Goal: Task Accomplishment & Management: Complete application form

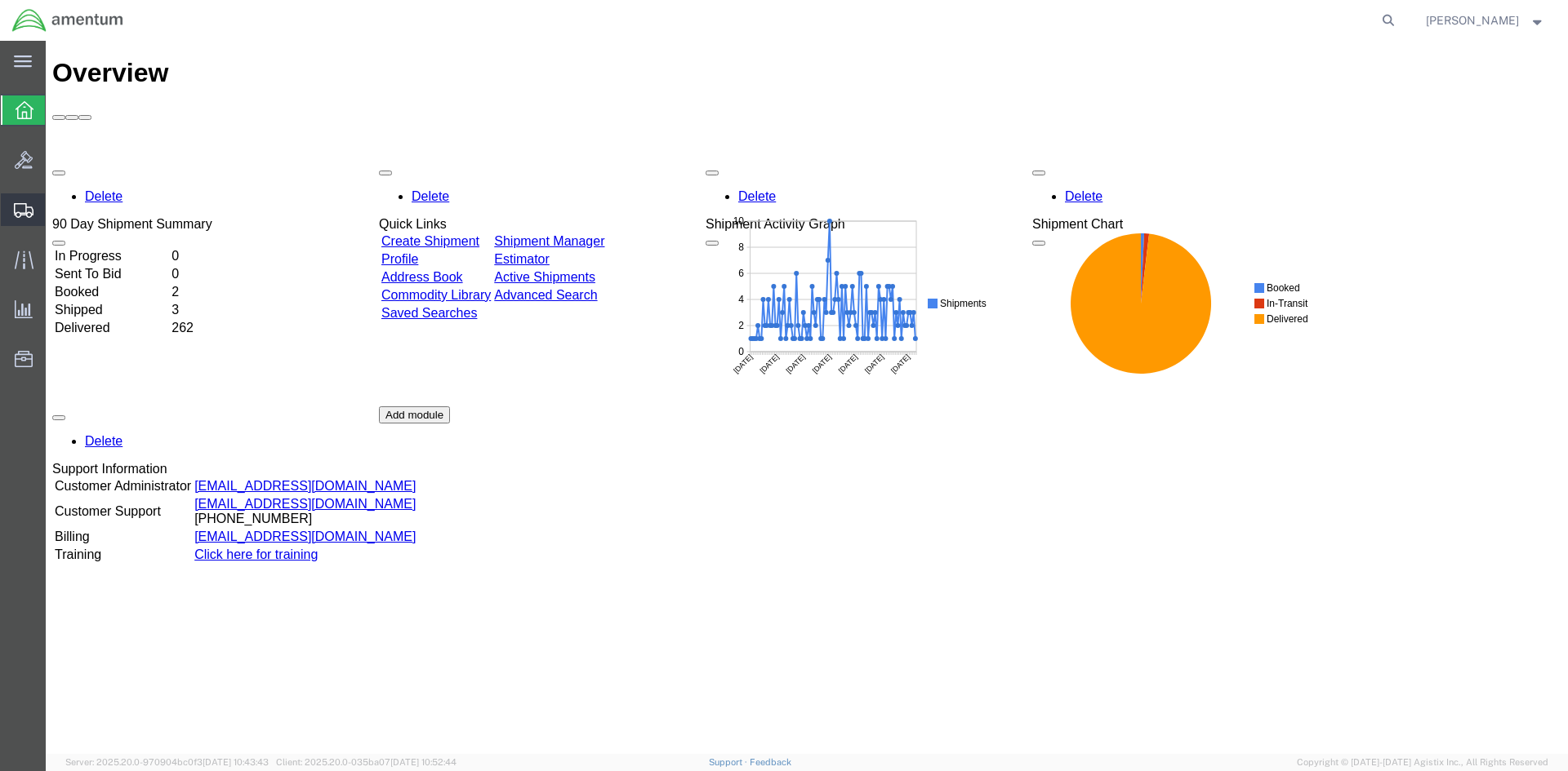
click at [0, 0] on span "Create Shipment" at bounding box center [0, 0] width 0 height 0
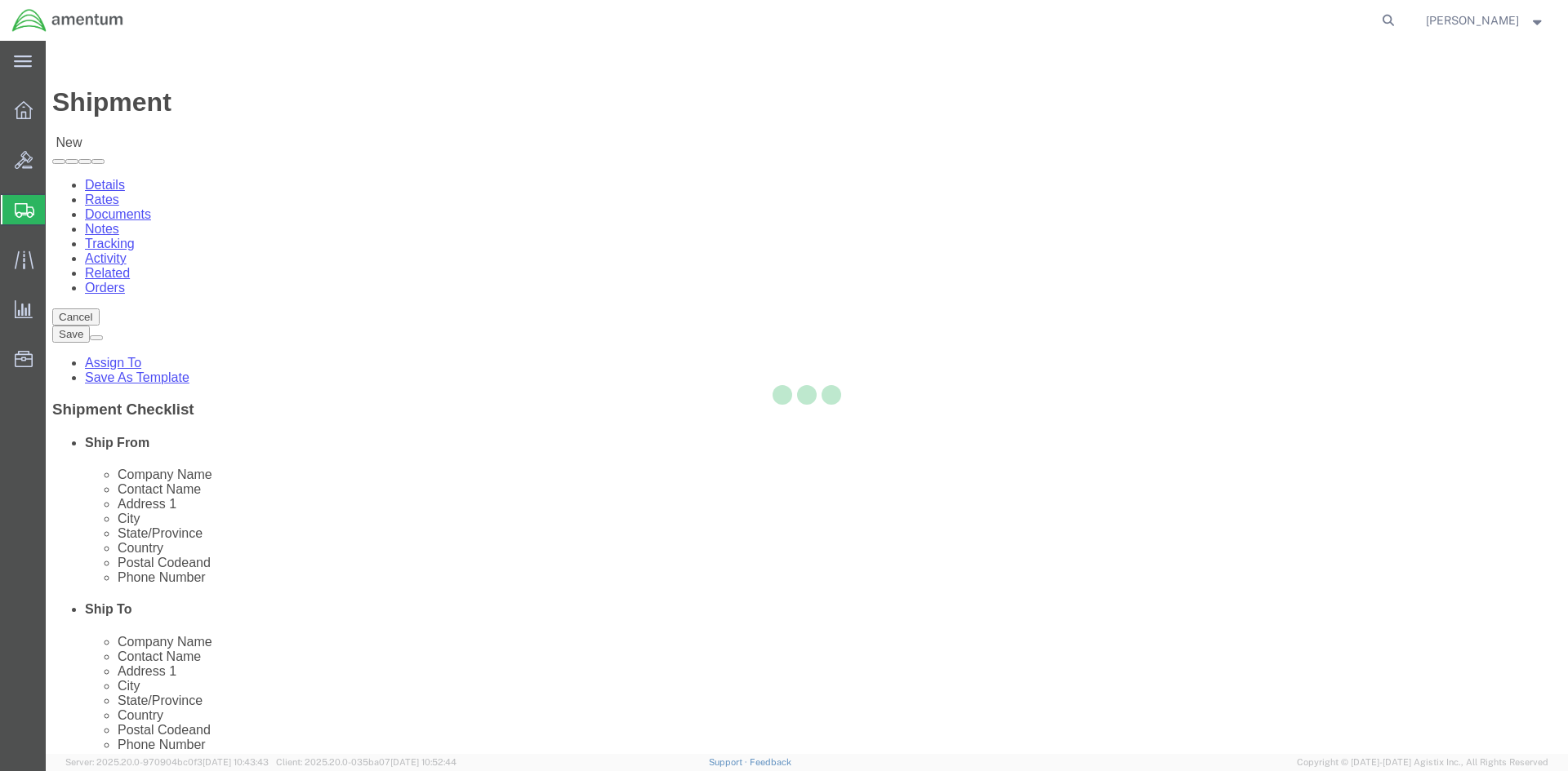
select select
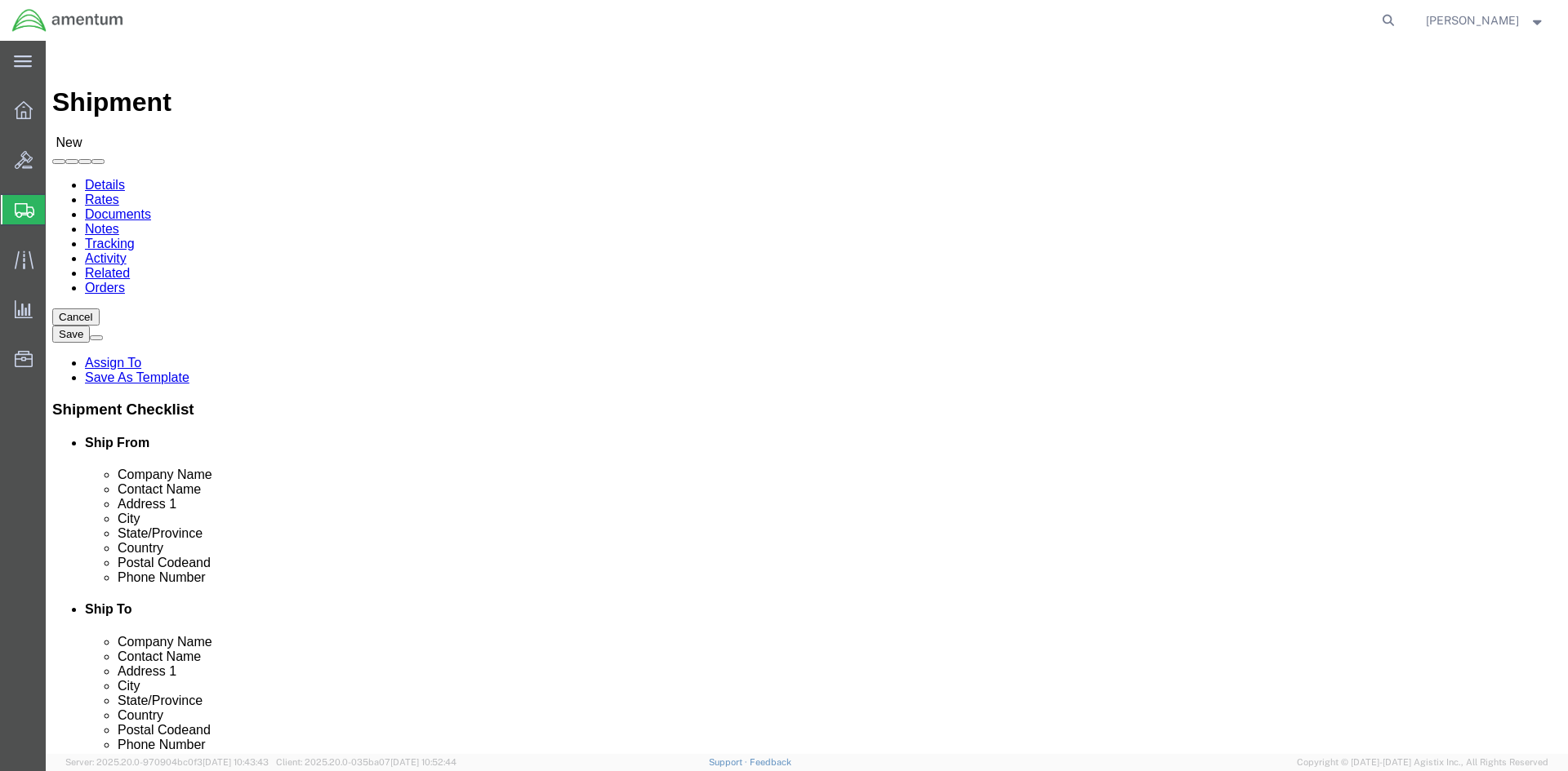
scroll to position [3101, 0]
select select "49925"
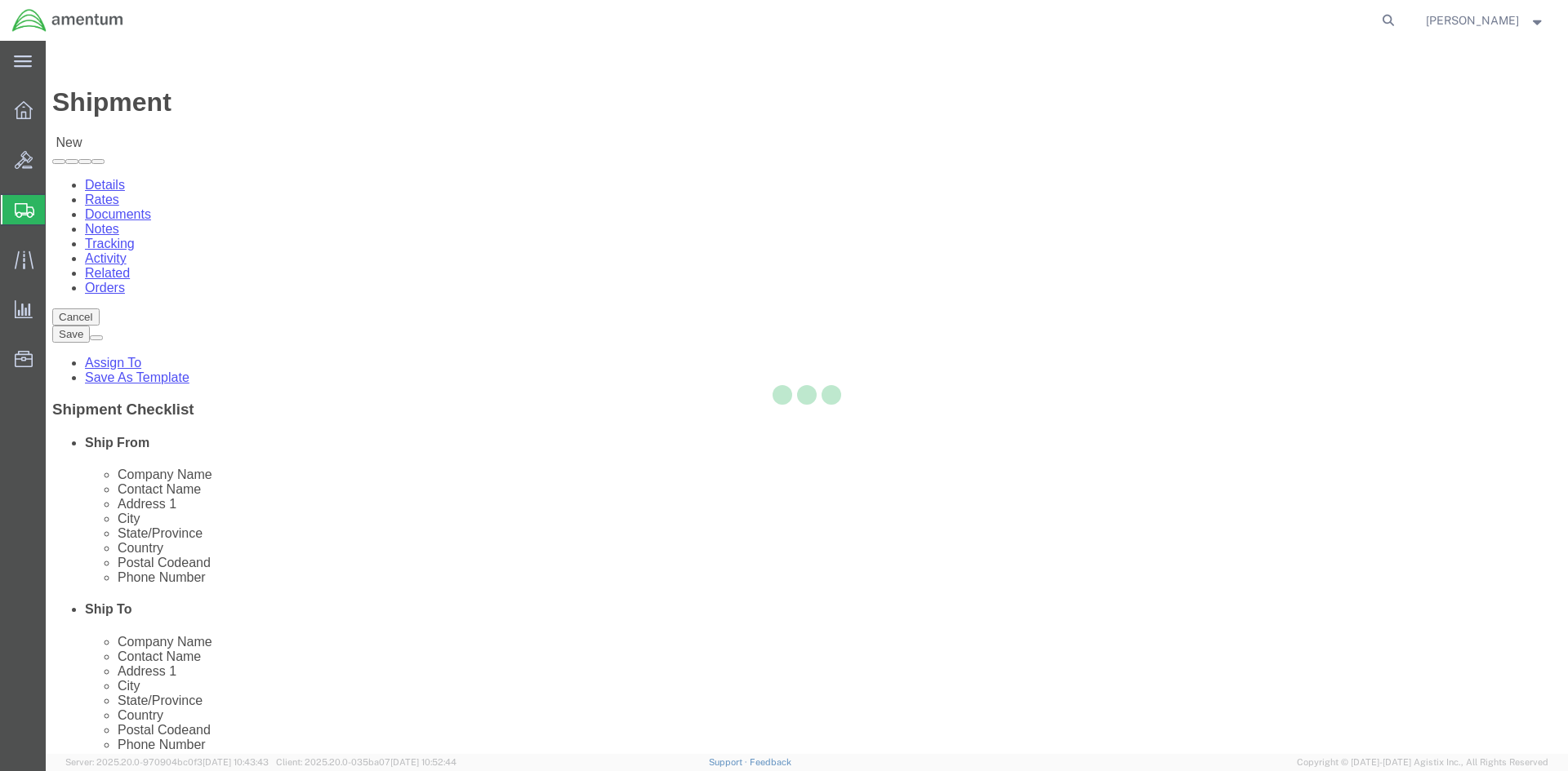
select select "VA"
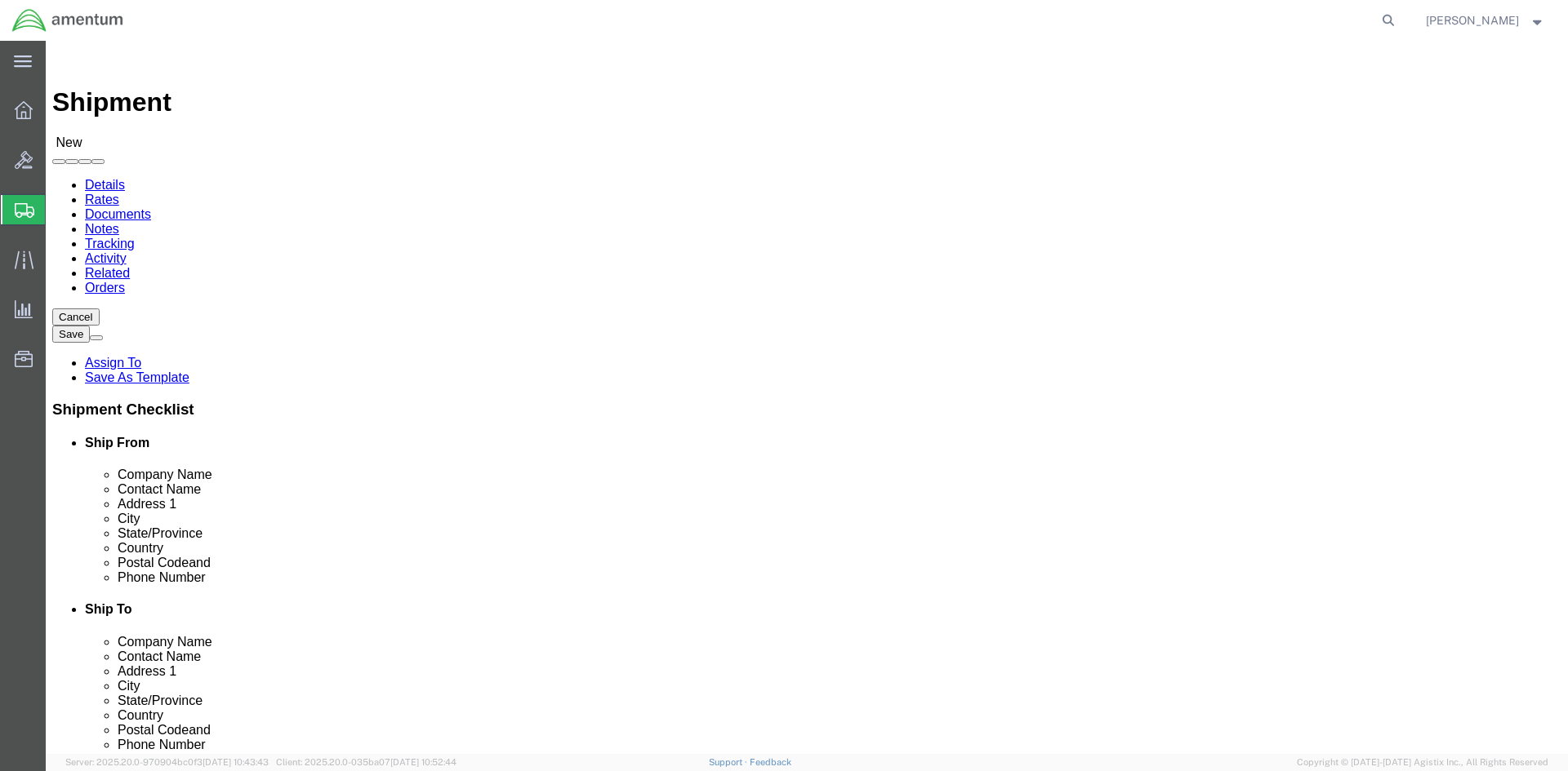
scroll to position [3346, 0]
select select "49927"
select select "NY"
click div "Location [GEOGRAPHIC_DATA], [GEOGRAPHIC_DATA] My Profile Location [PHONE_NUMBER…"
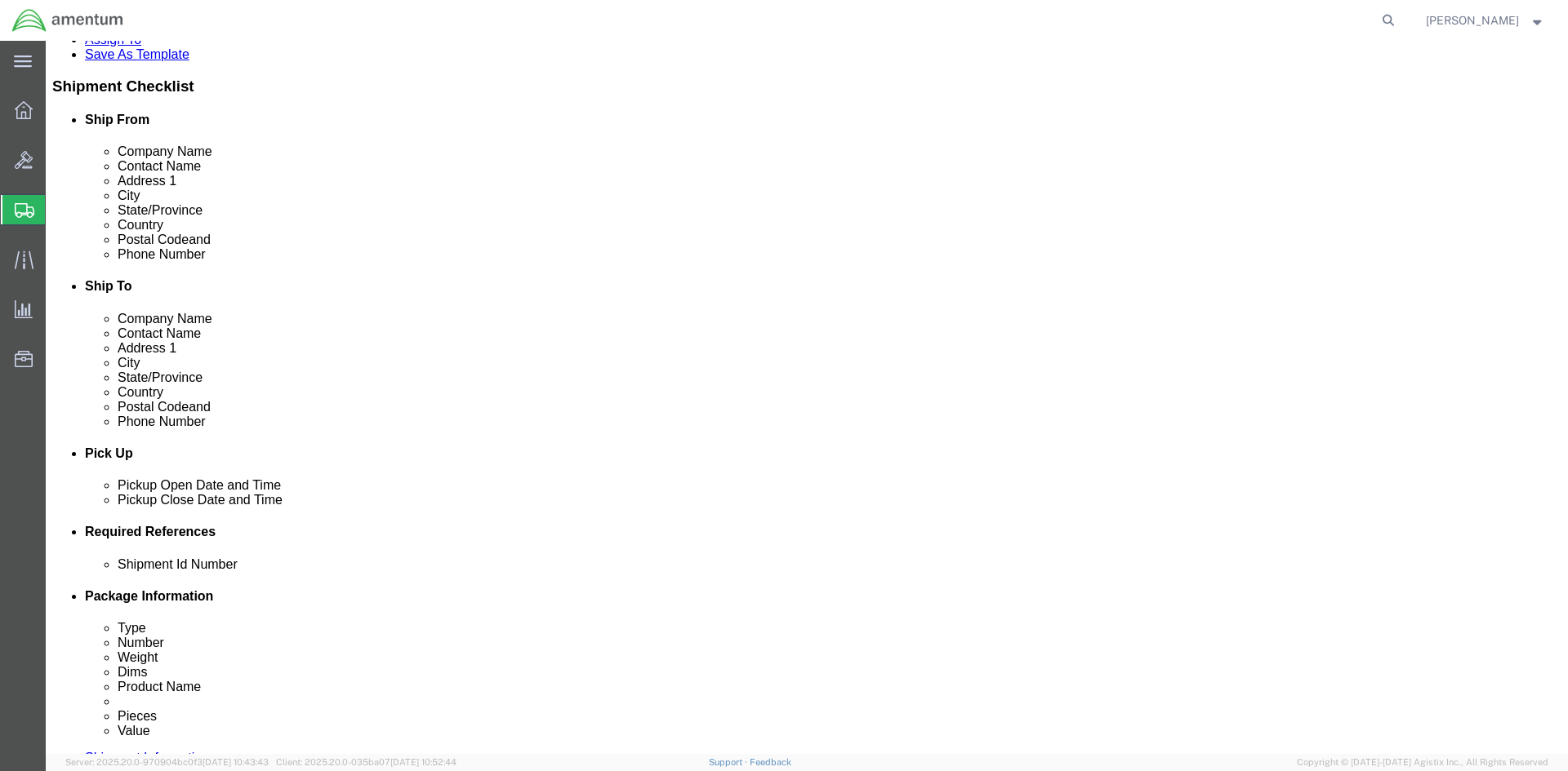
scroll to position [408, 0]
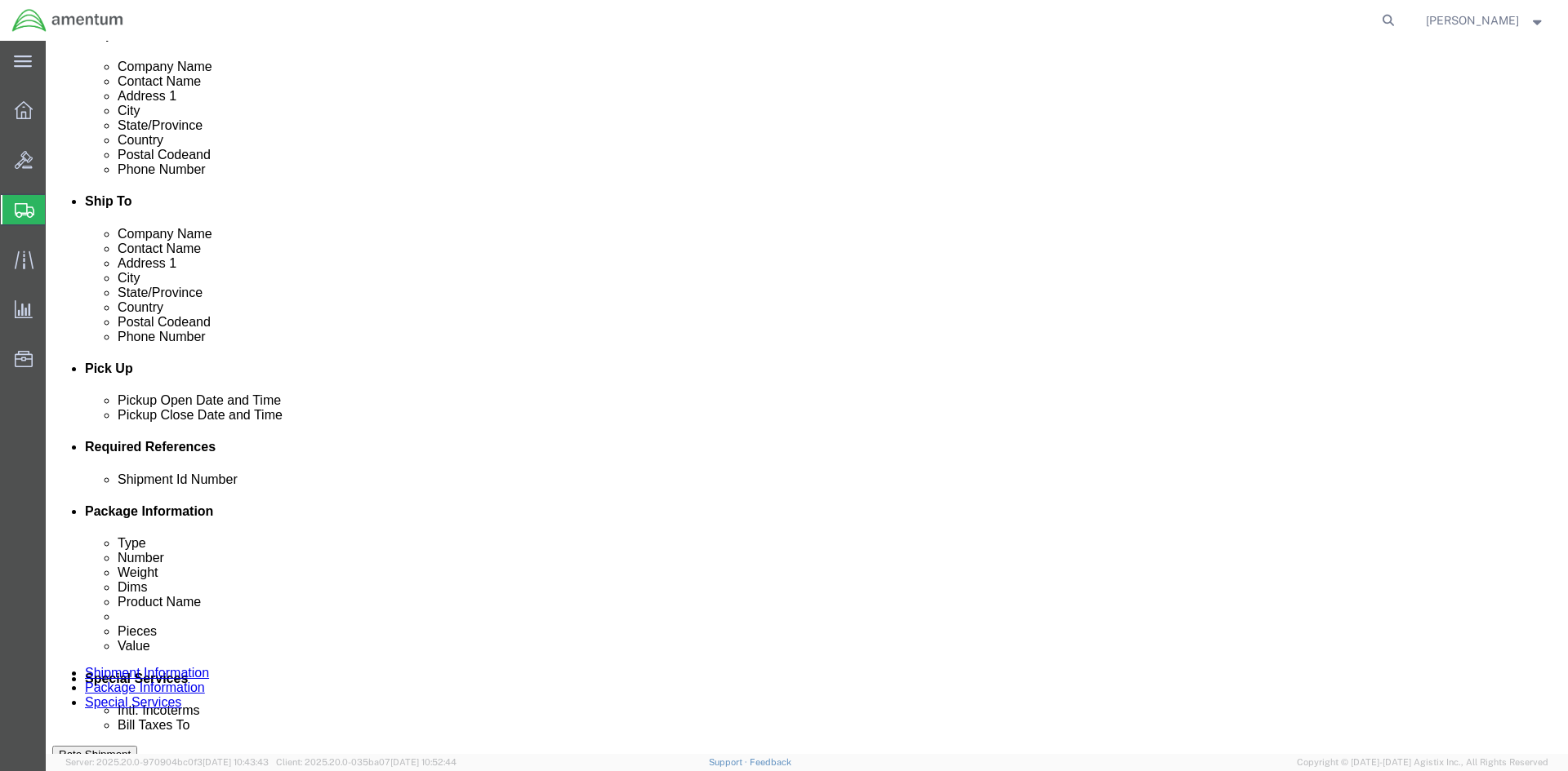
click div "Pickup Close Date Pickup Close Time Pickup Close Date and Time [DATE] 12:00 PM"
click div "[DATE] 12:00 PM"
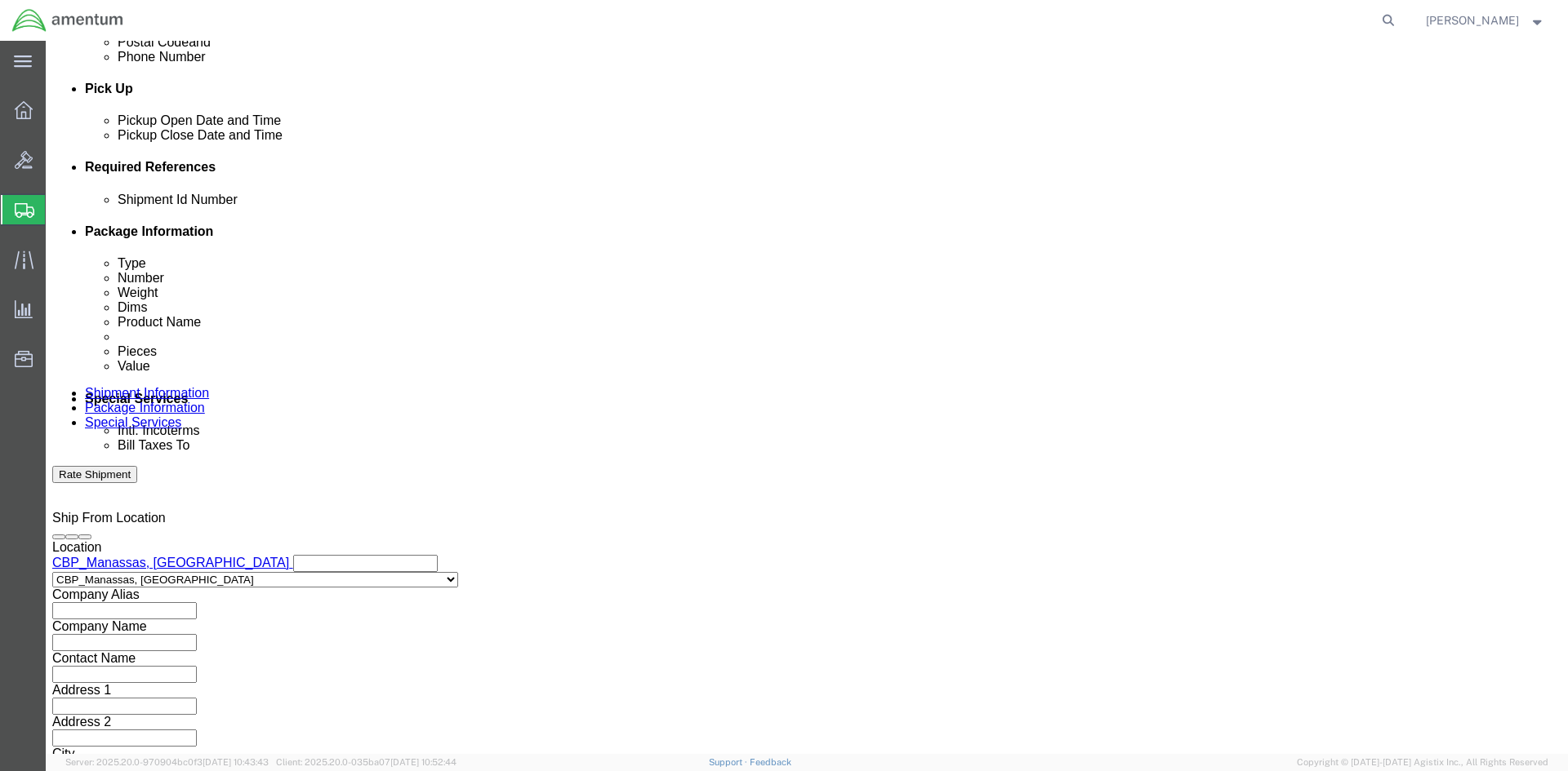
type input "4:00 PM"
click button "Apply"
click button "Add reference"
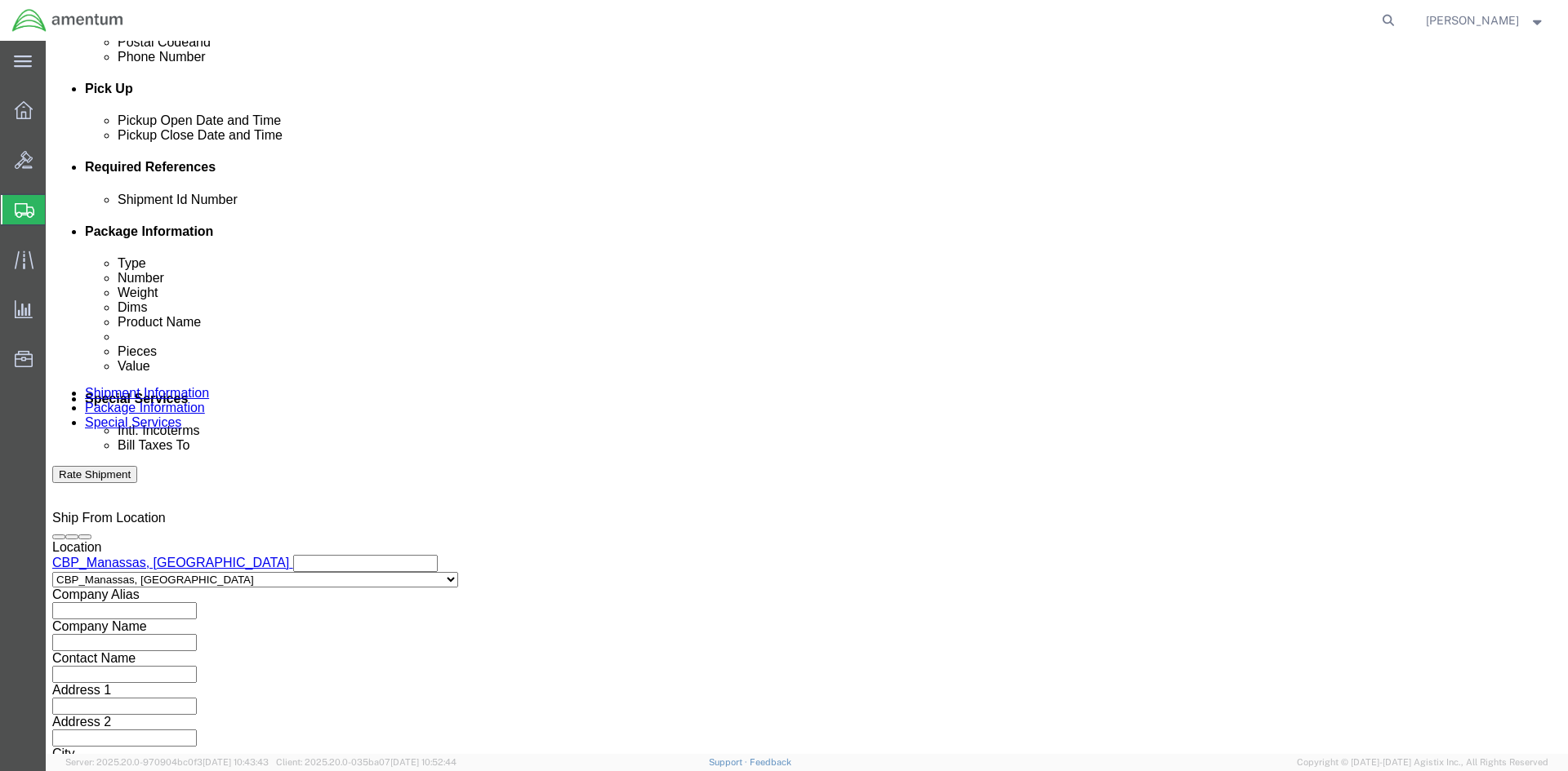
click select "Select Account Type Activity ID Airline Appointment Number ASN Batch Request # …"
select select "CUSTREF"
click select "Select Account Type Activity ID Airline Appointment Number ASN Batch Request # …"
select select "DEPT"
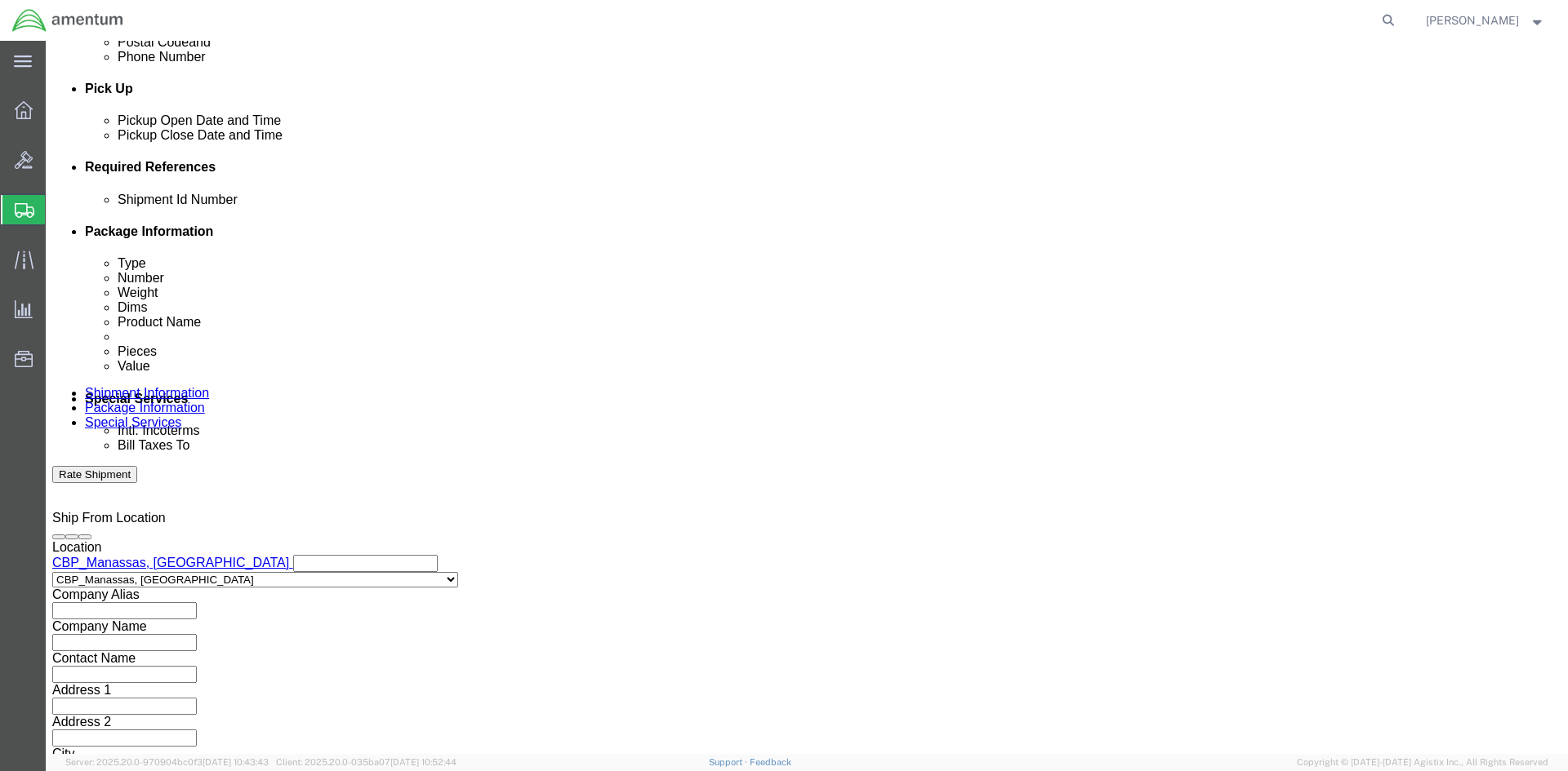
click select "Select Account Type Activity ID Airline Appointment Number ASN Batch Request # …"
select select "PROJNUM"
click select "Select Account Type Activity ID Airline Appointment Number ASN Batch Request # …"
click input "text"
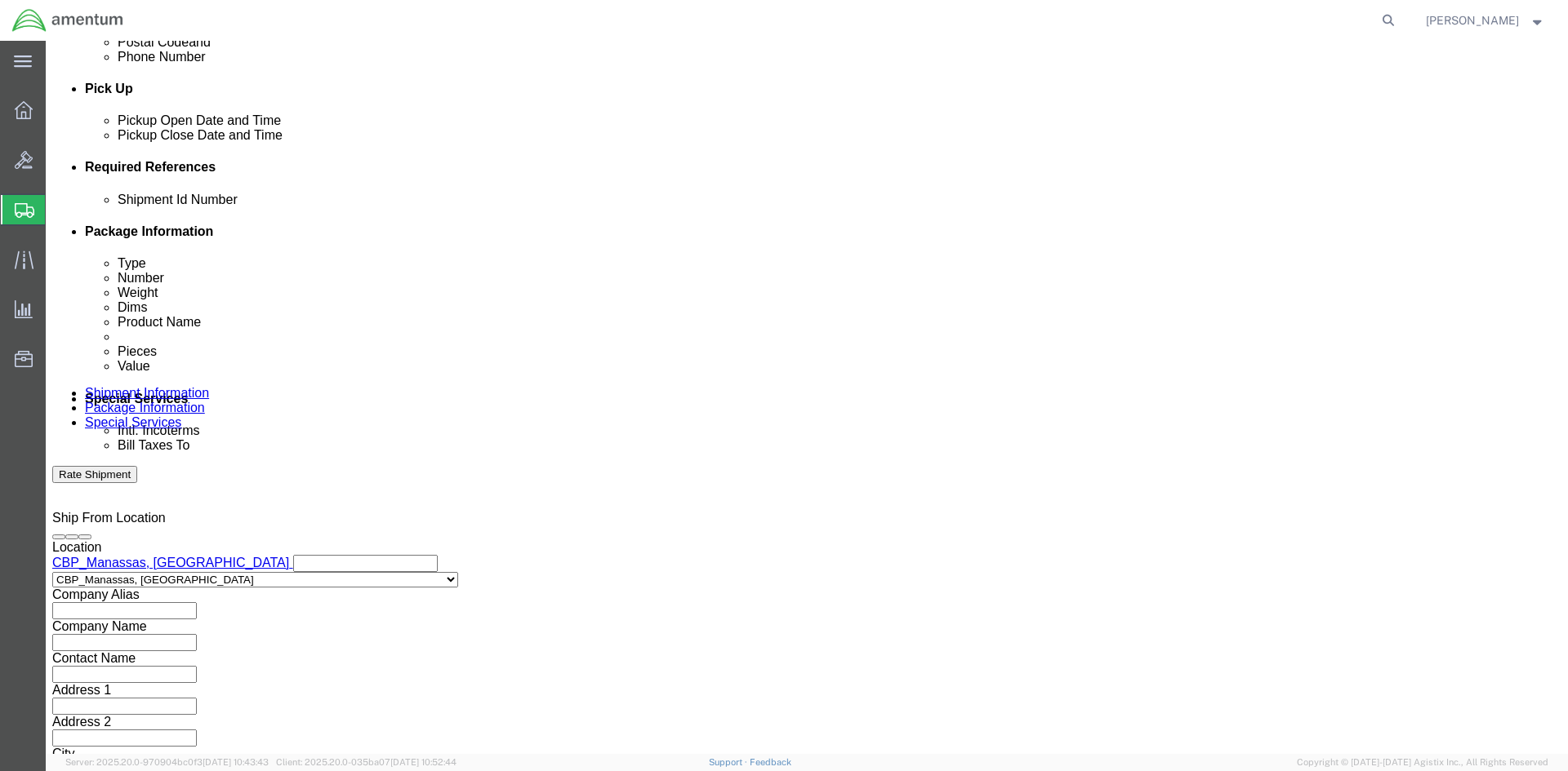
type input "b"
type input "BEARING TOOL KIT"
click input "text"
type input "BEARING TOOL KIT"
click input "text"
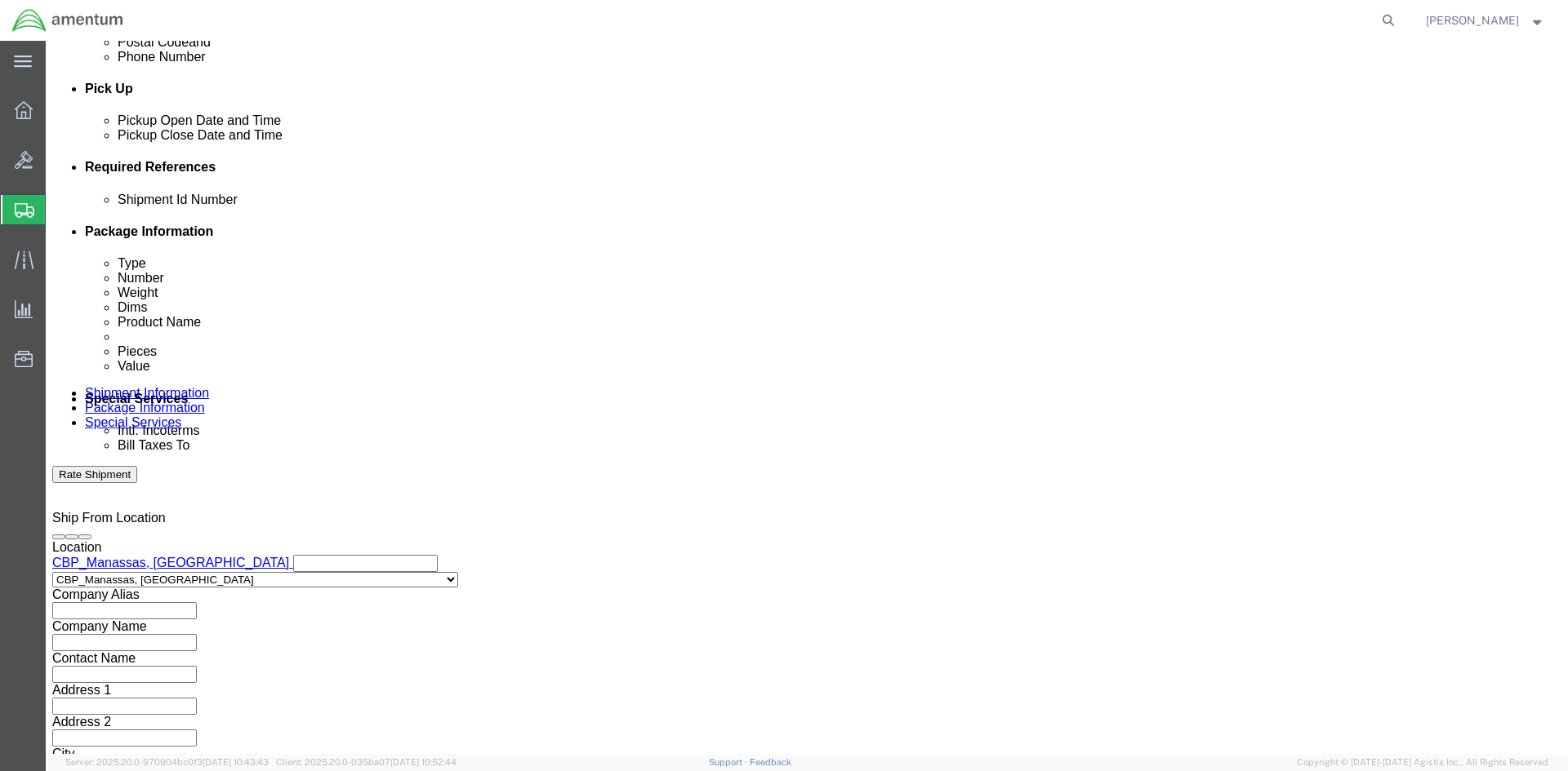
type input "CBP"
click input "text"
type input "6118.04.03.2219.000.NCR.0000"
click div "Shipment Id Number BEARING TOOL KIT Select Account Type Activity ID Airline App…"
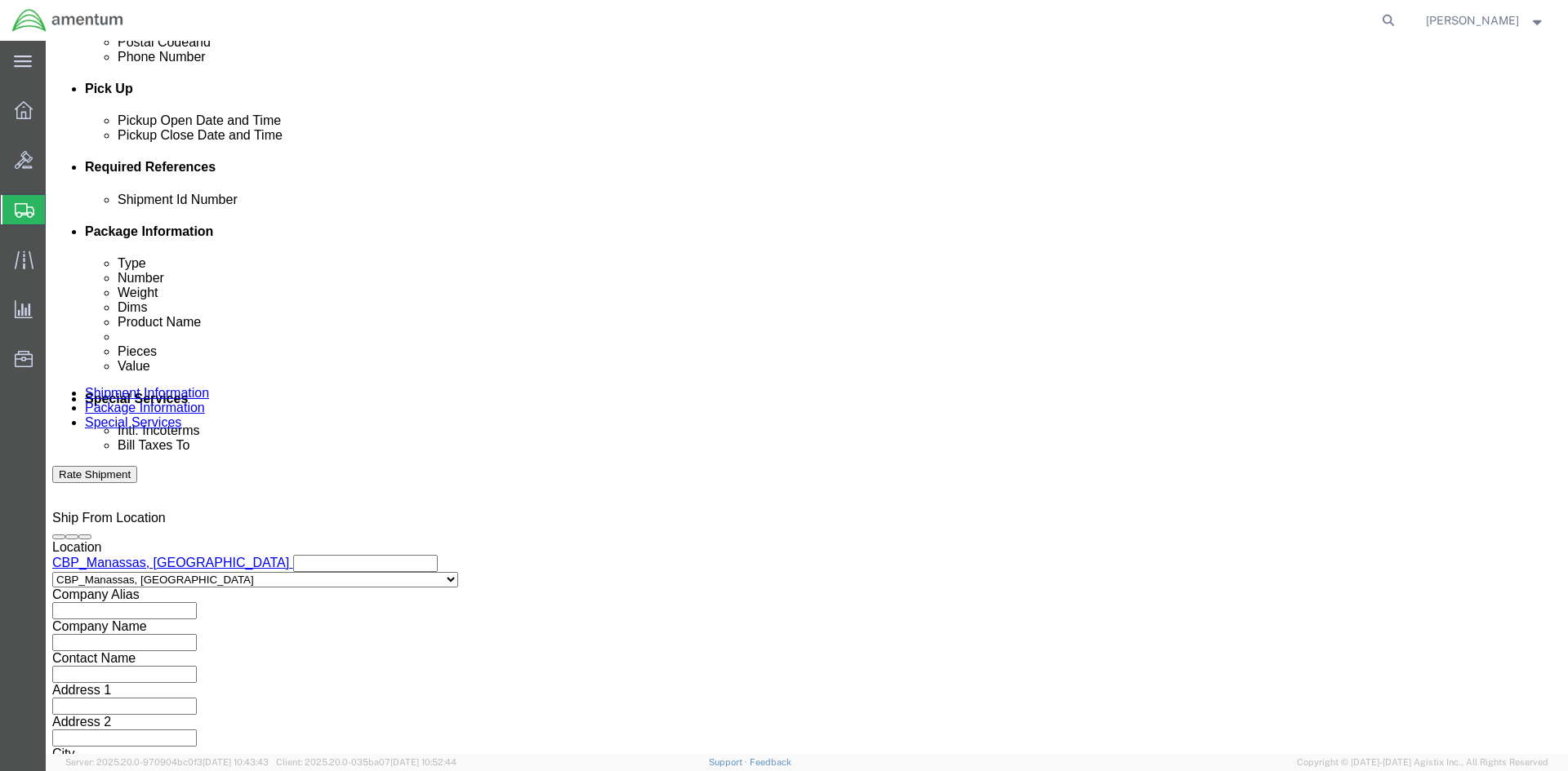
click button "Continue"
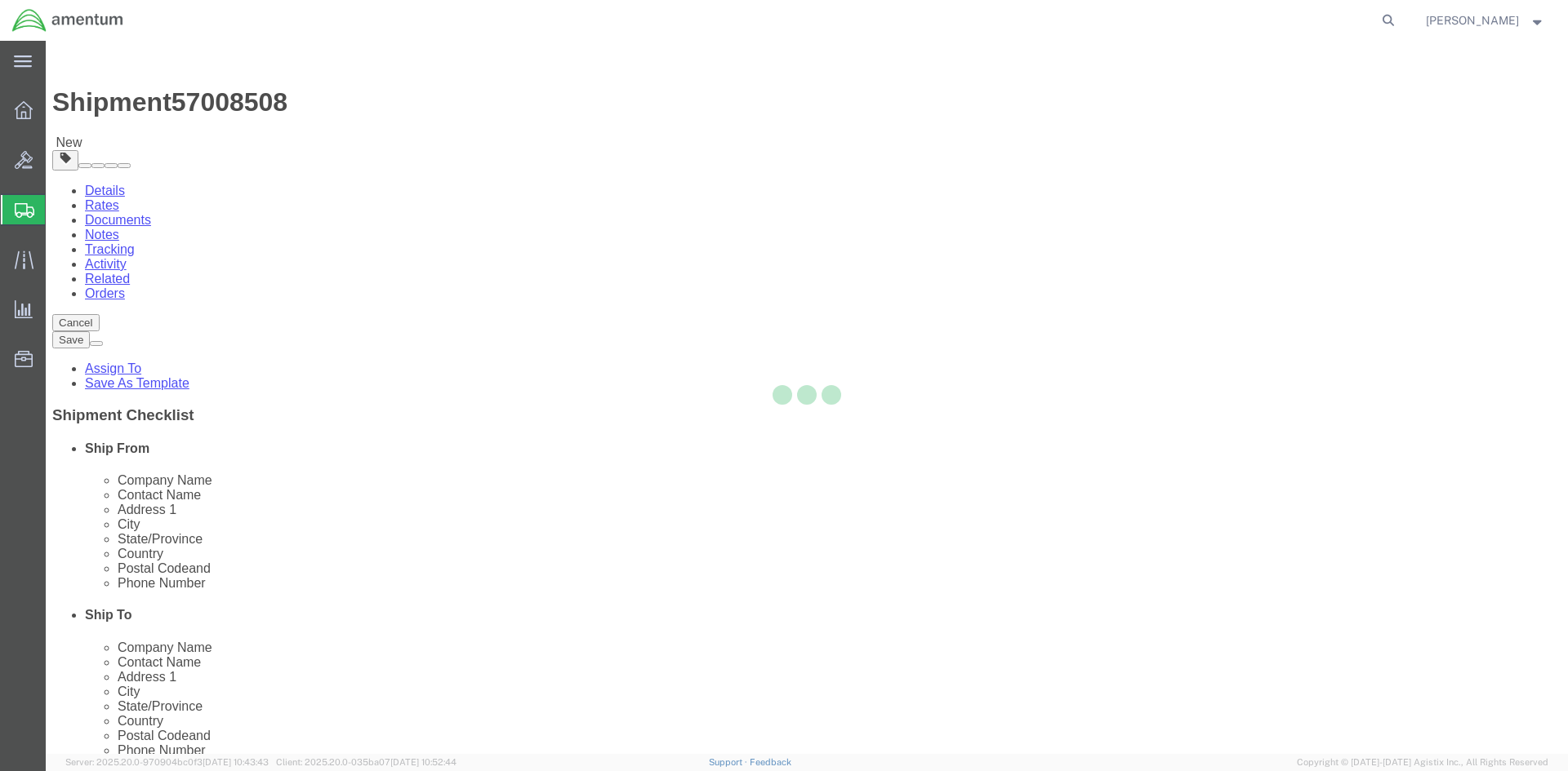
select select "CBOX"
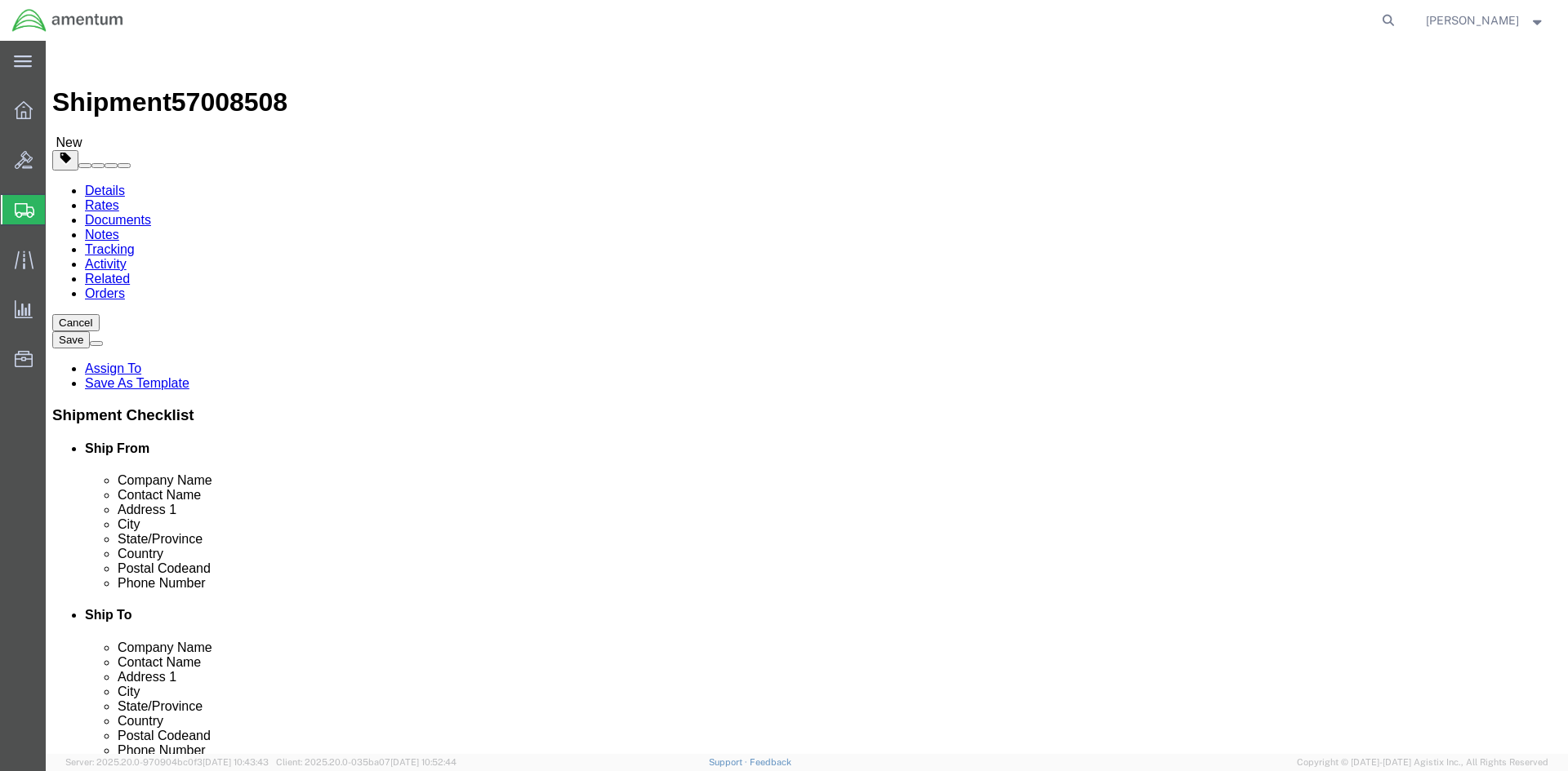
click input "text"
type input "21"
click input "text"
type input "8"
click input "text"
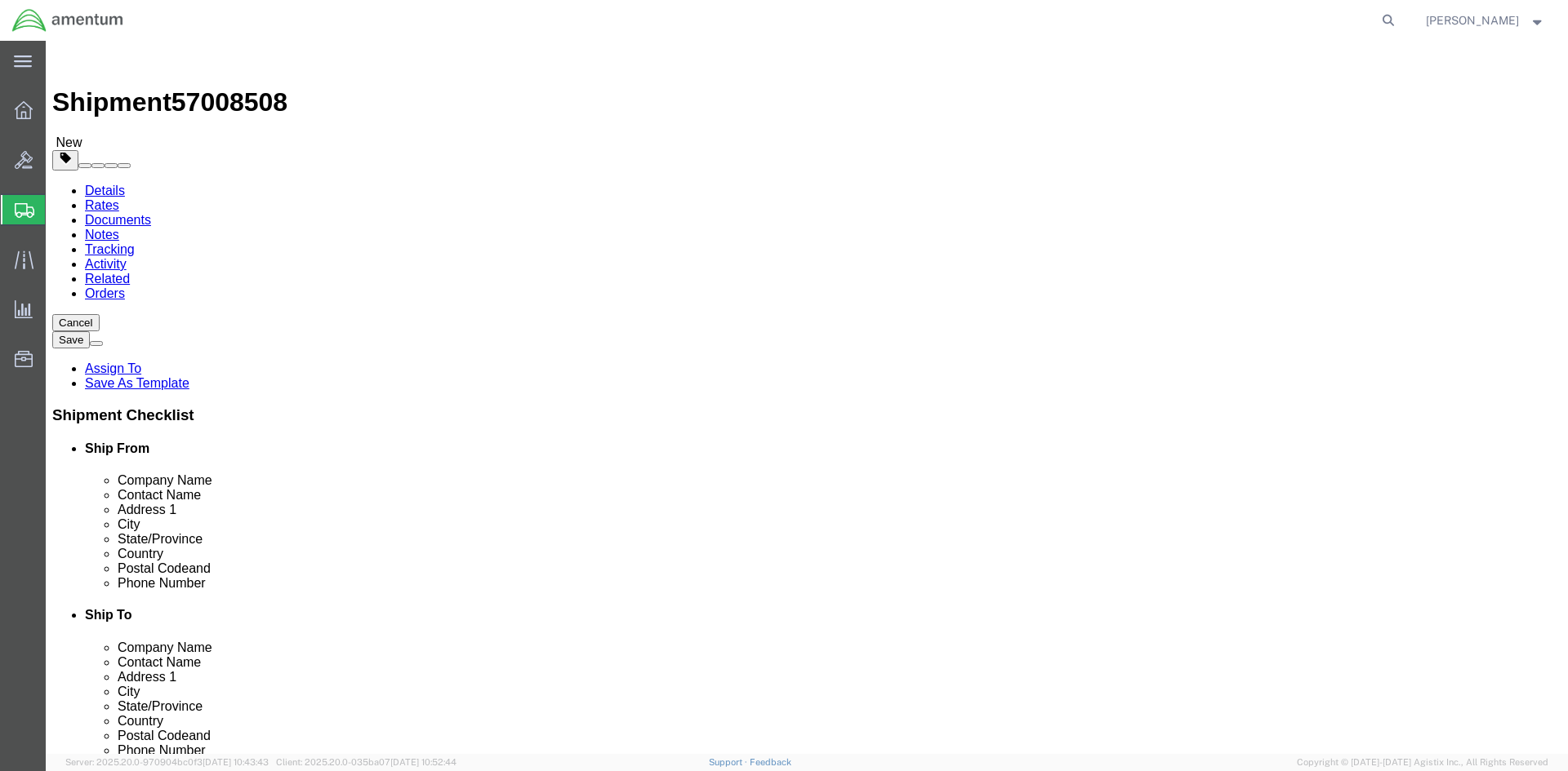
type input "22"
drag, startPoint x: 262, startPoint y: 379, endPoint x: 122, endPoint y: 374, distance: 140.1
click div "Weight 0.00 Select kgs lbs Ship. t°"
type input "18.50"
click ul
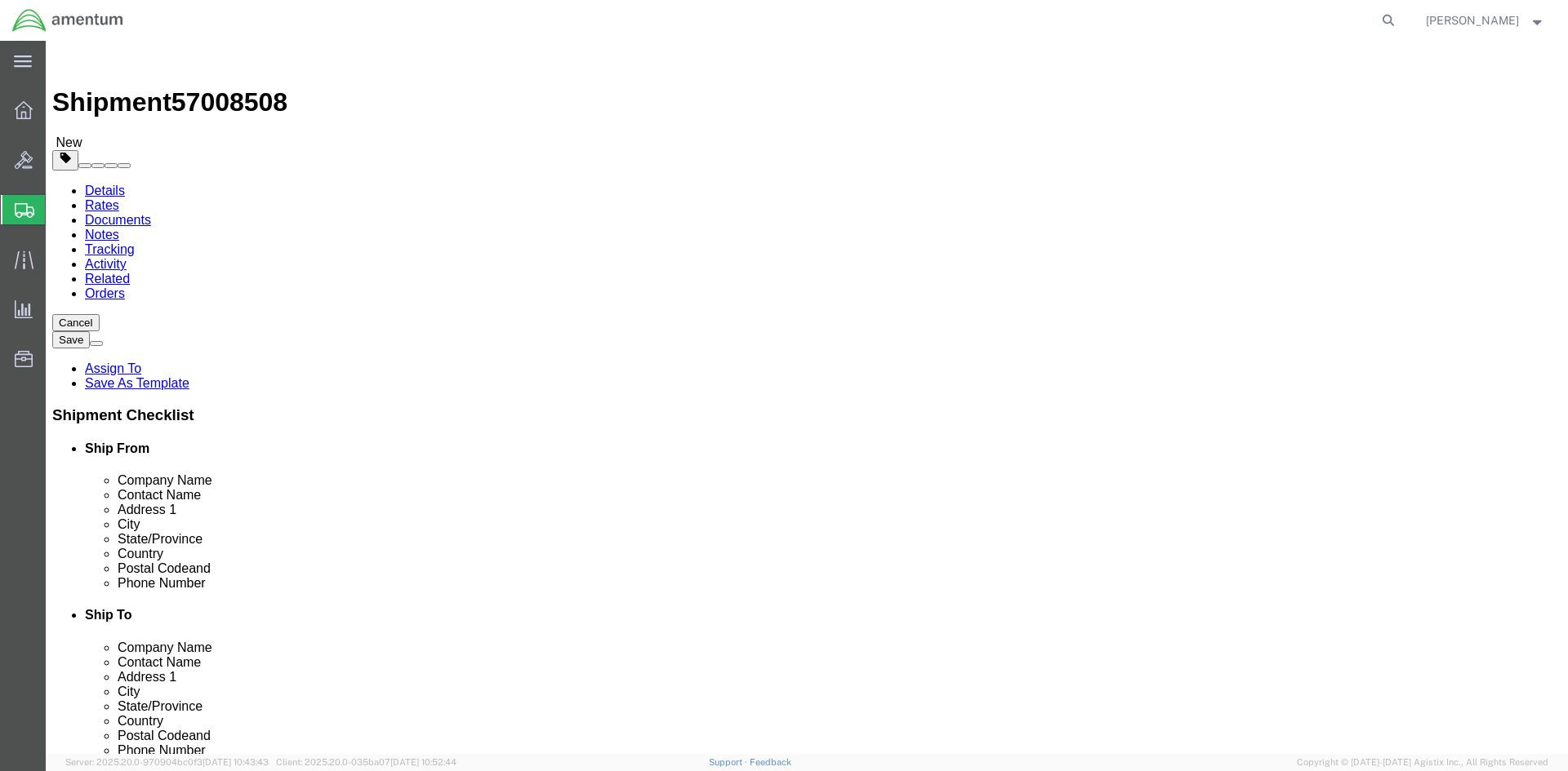
click link "Add Content"
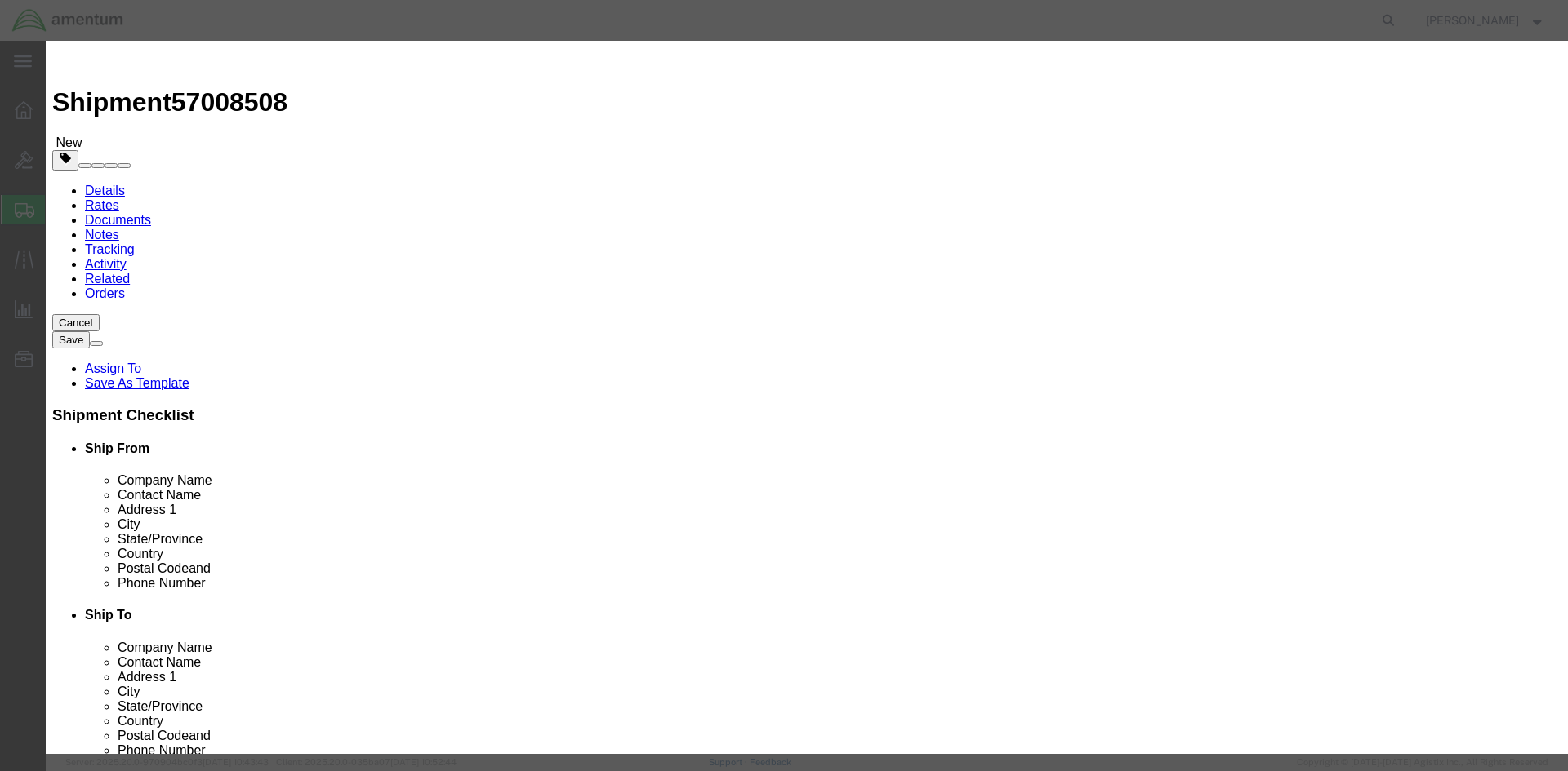
click input "text"
type input "3"
type input "BEARING TOOL KIT"
click input "0"
type input "1"
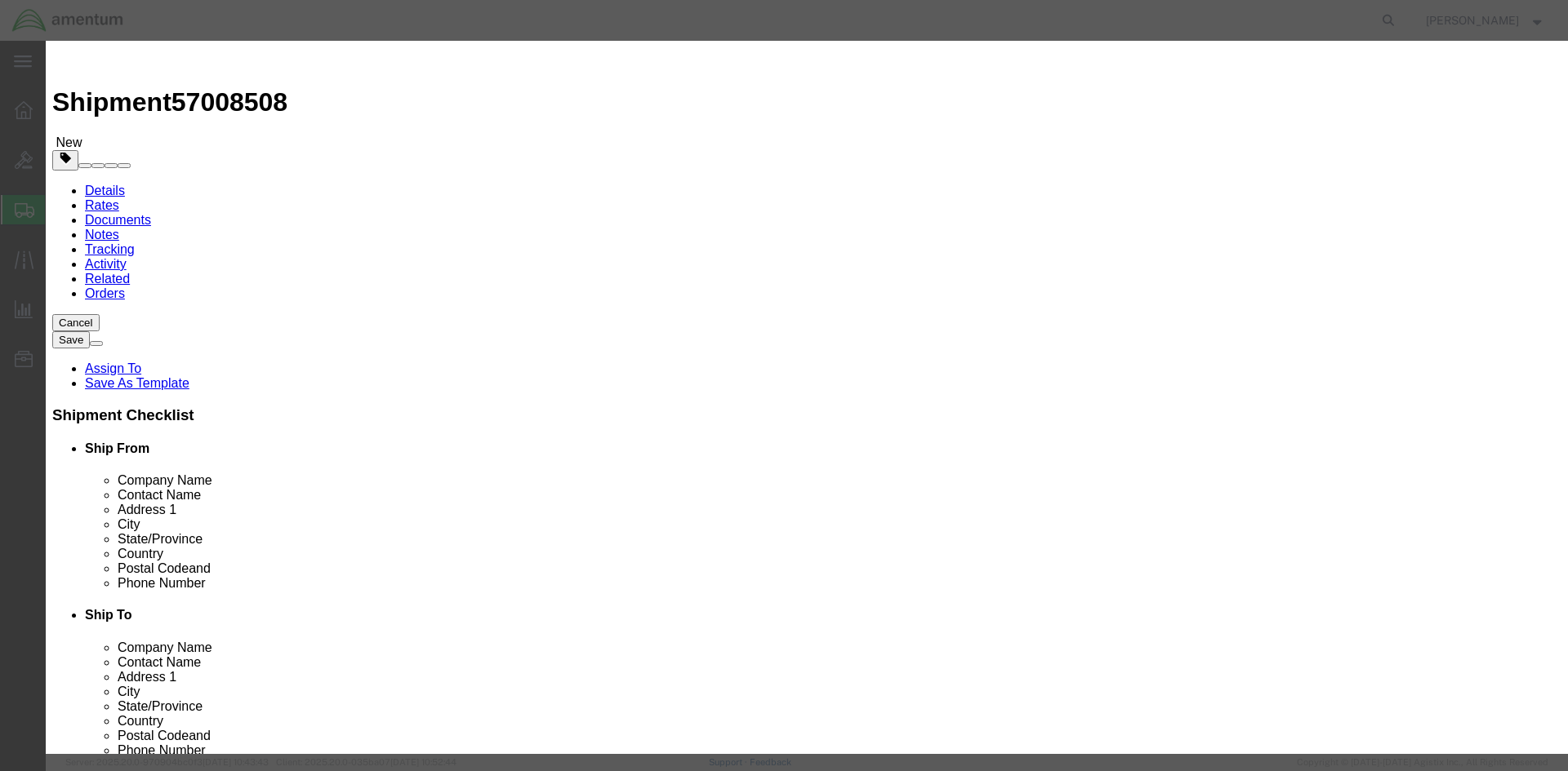
drag, startPoint x: 990, startPoint y: 240, endPoint x: 975, endPoint y: 240, distance: 15.0
click input "text"
type input "CR1629"
click input "text"
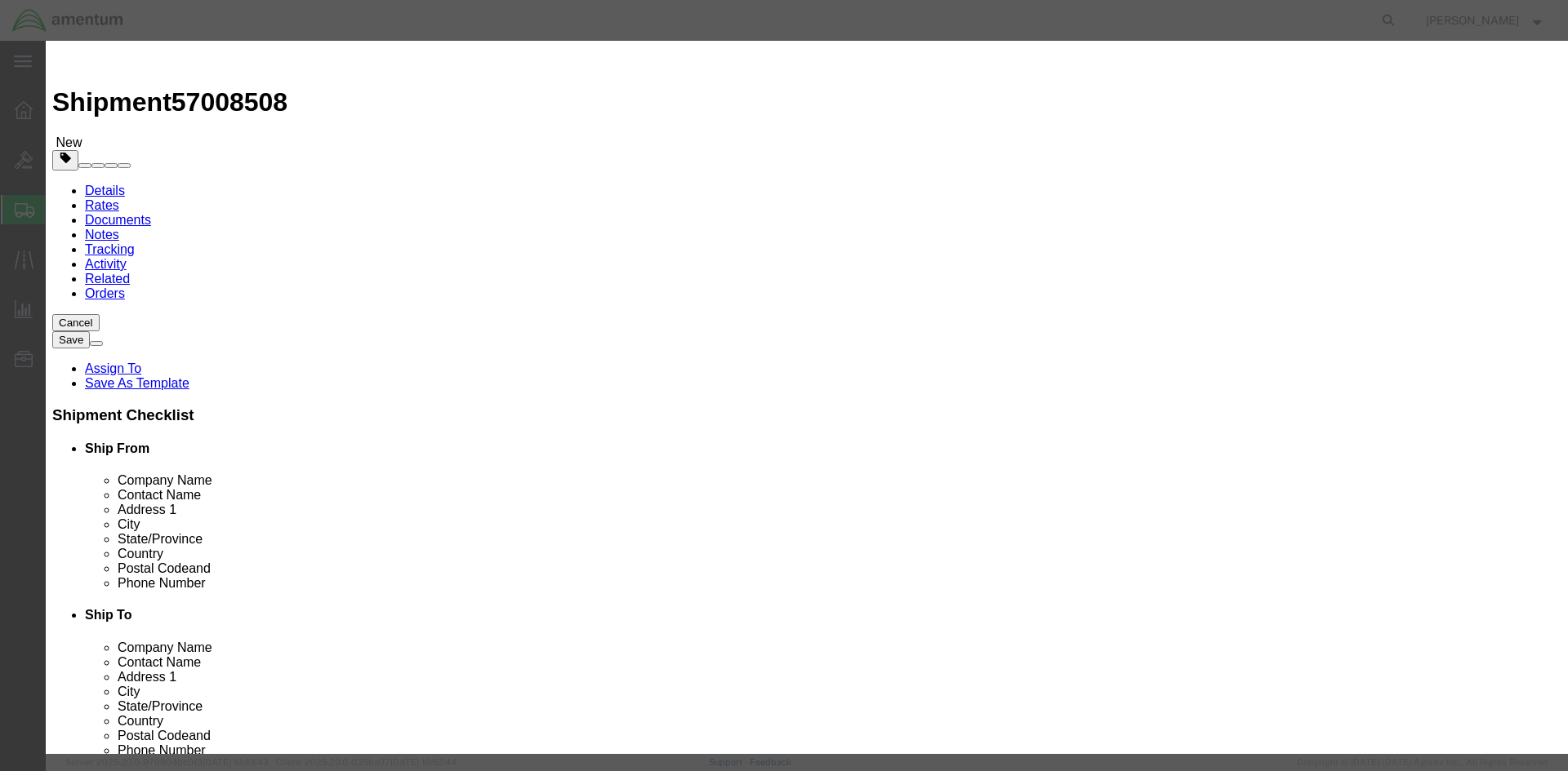
type input "8500"
click label
click input "checkbox"
checkbox input "false"
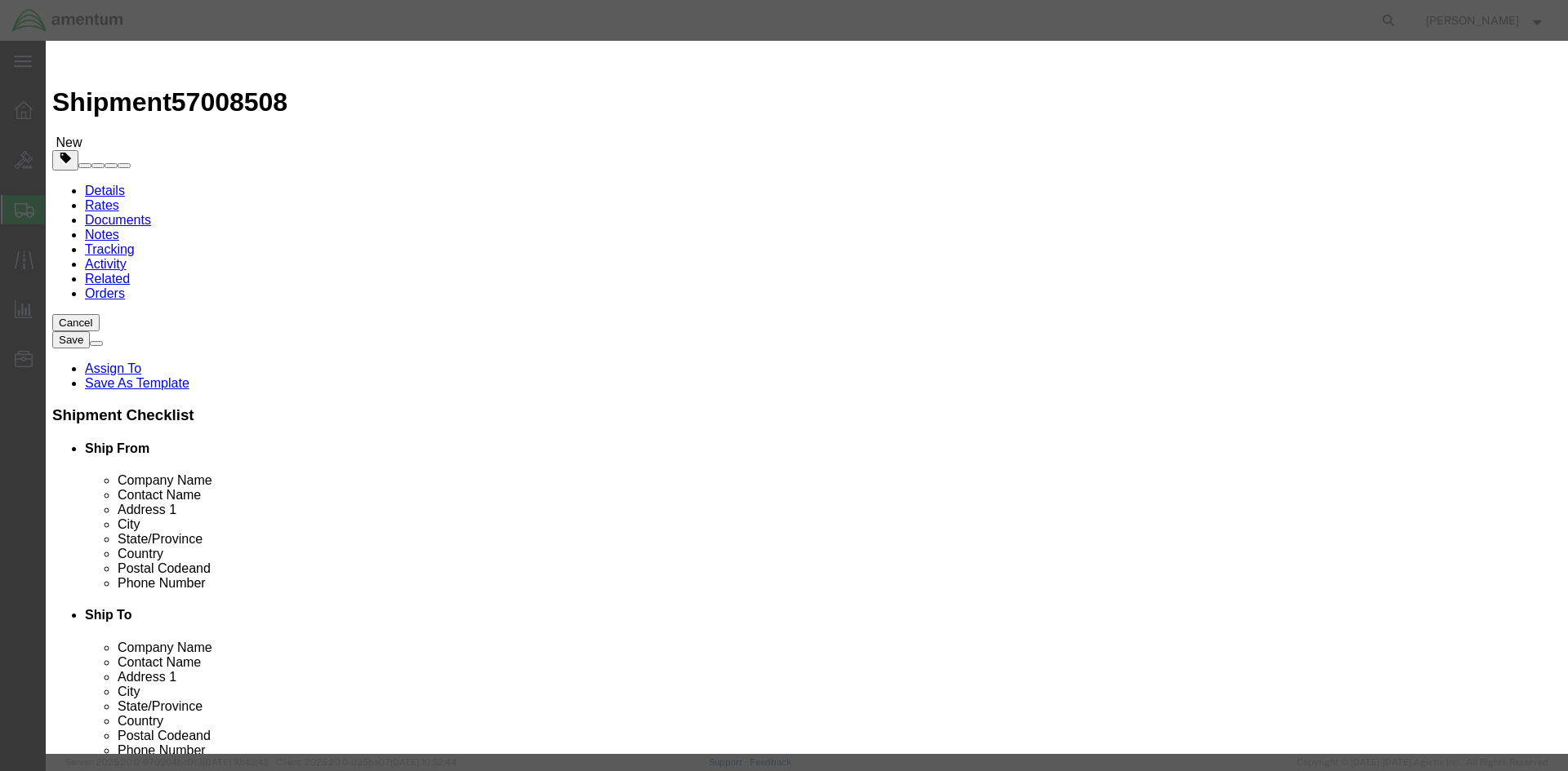
click button "Save & Close"
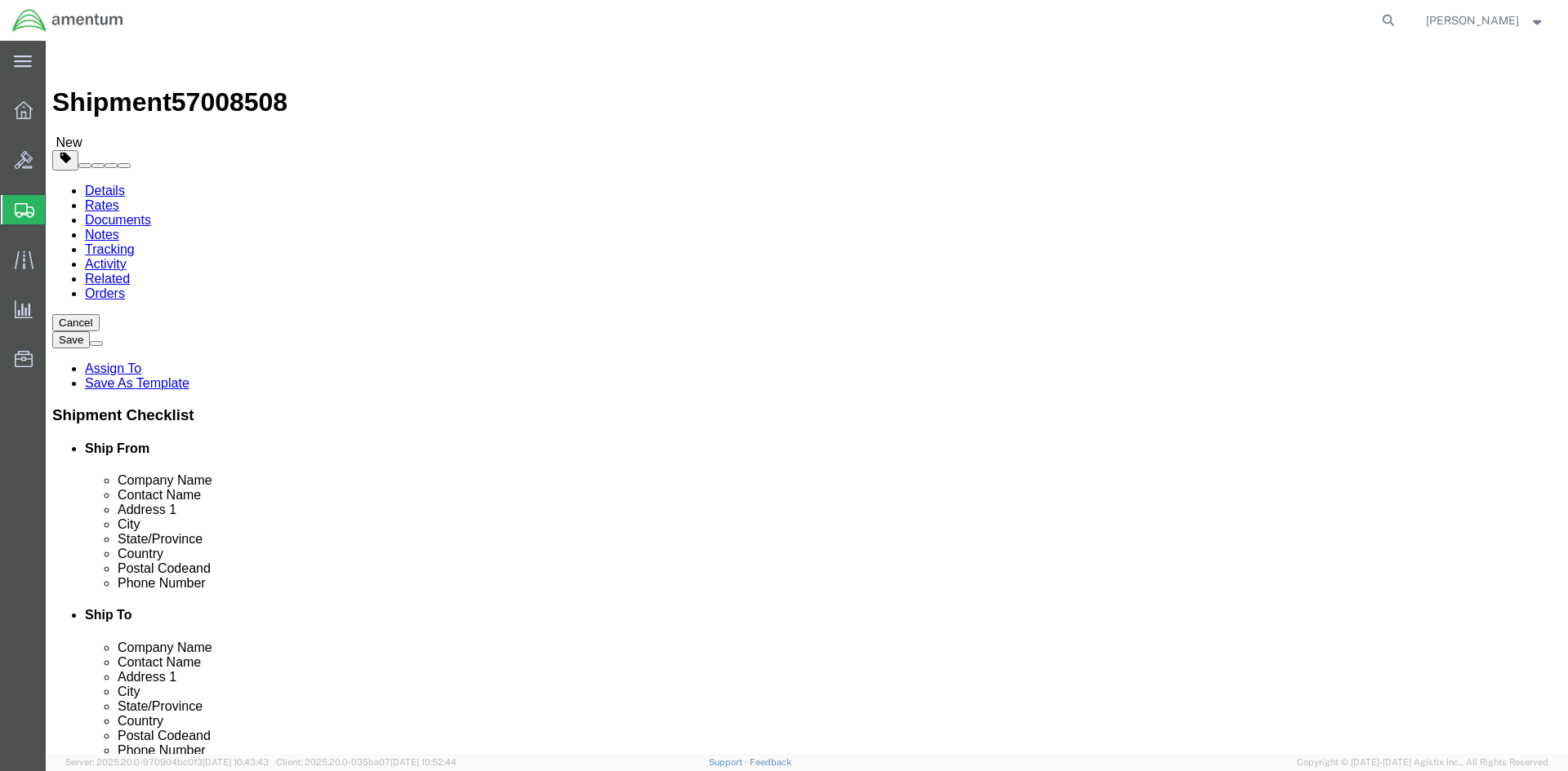
click button "Rate Shipment"
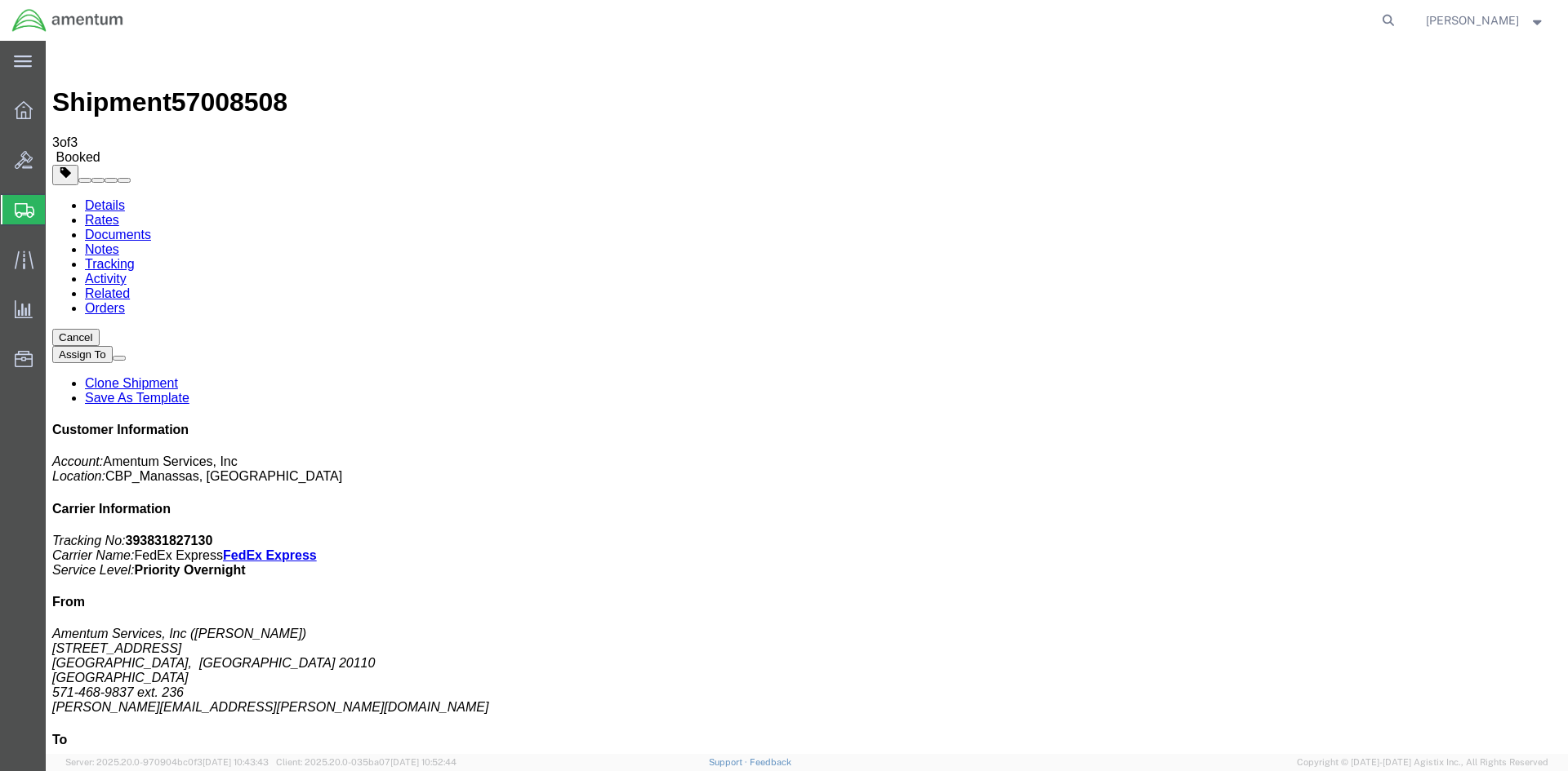
drag, startPoint x: 1415, startPoint y: 249, endPoint x: 1269, endPoint y: 249, distance: 146.0
click at [1269, 423] on div "Customer Information Account: Amentum Services, Inc Location: CBP_Manassas, [GE…" at bounding box center [806, 706] width 1509 height 567
copy p "Tracking No: 393831827130"
